Goal: Use online tool/utility: Use online tool/utility

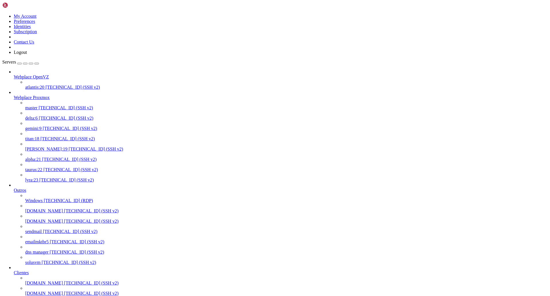
click at [42, 126] on span "gemini:9" at bounding box center [33, 128] width 16 height 5
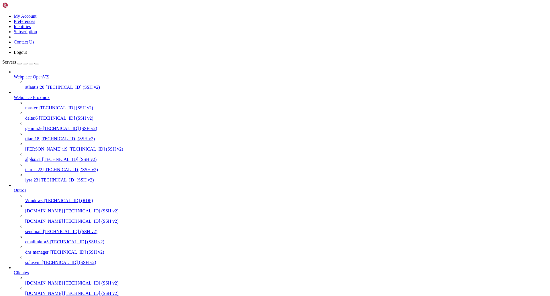
drag, startPoint x: 74, startPoint y: 911, endPoint x: 3, endPoint y: 823, distance: 113.2
copy div "# # This group is read both both by the client and the server # use it for opti…"
